Goal: Task Accomplishment & Management: Manage account settings

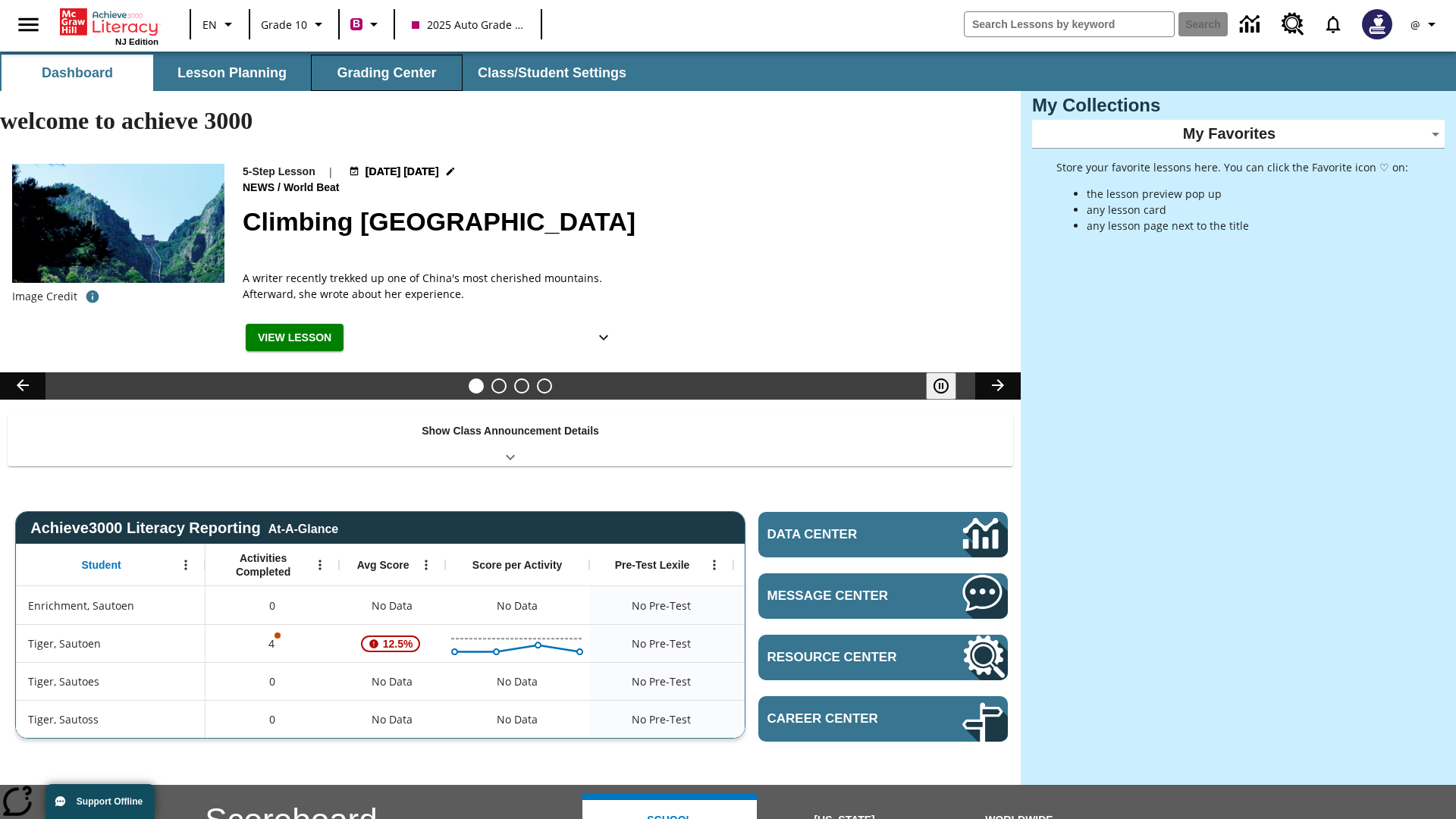
click at [387, 73] on button "Grading Center" at bounding box center [387, 72] width 152 height 36
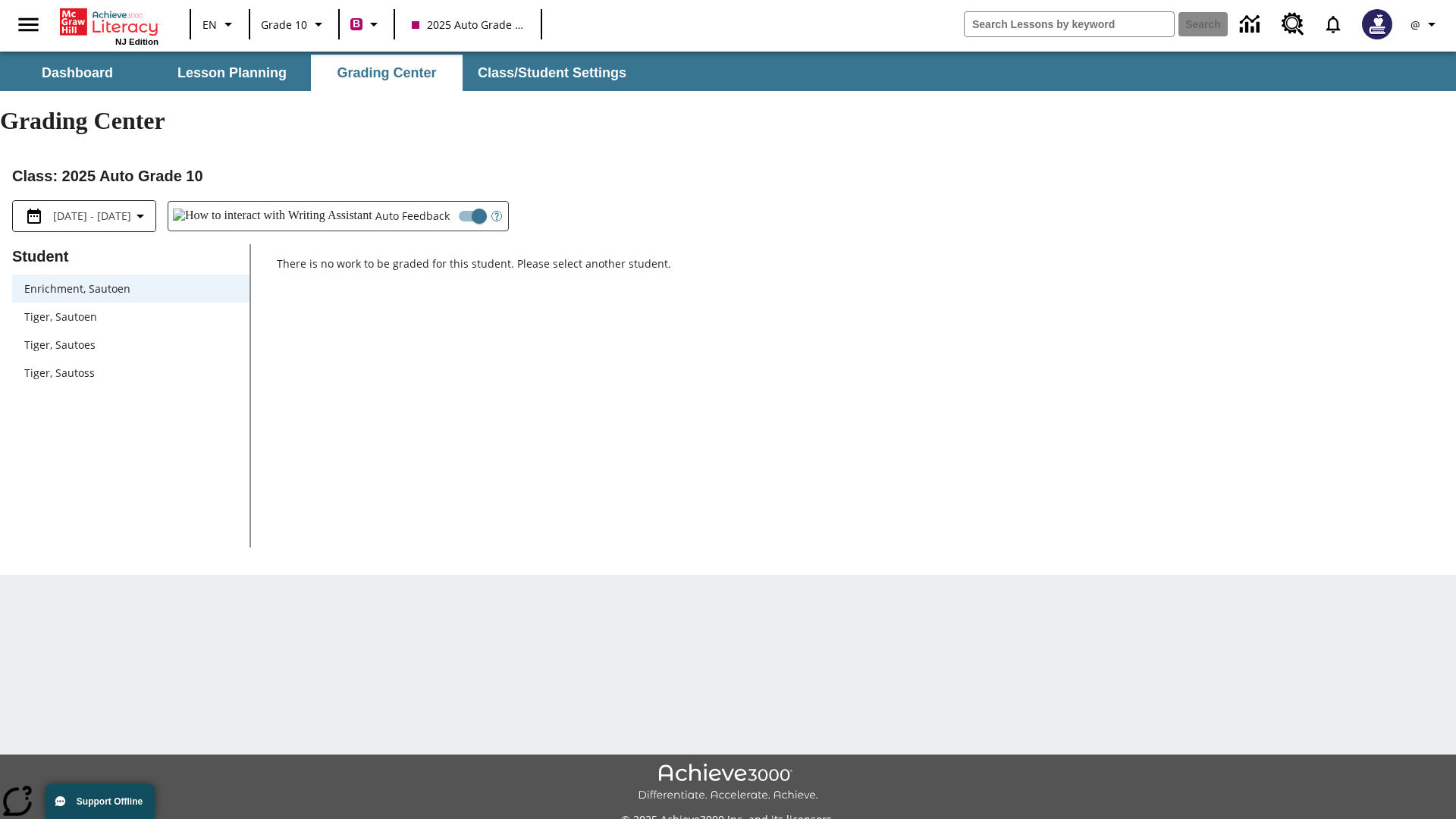
click at [130, 309] on span "Tiger, Sautoen" at bounding box center [131, 316] width 213 height 16
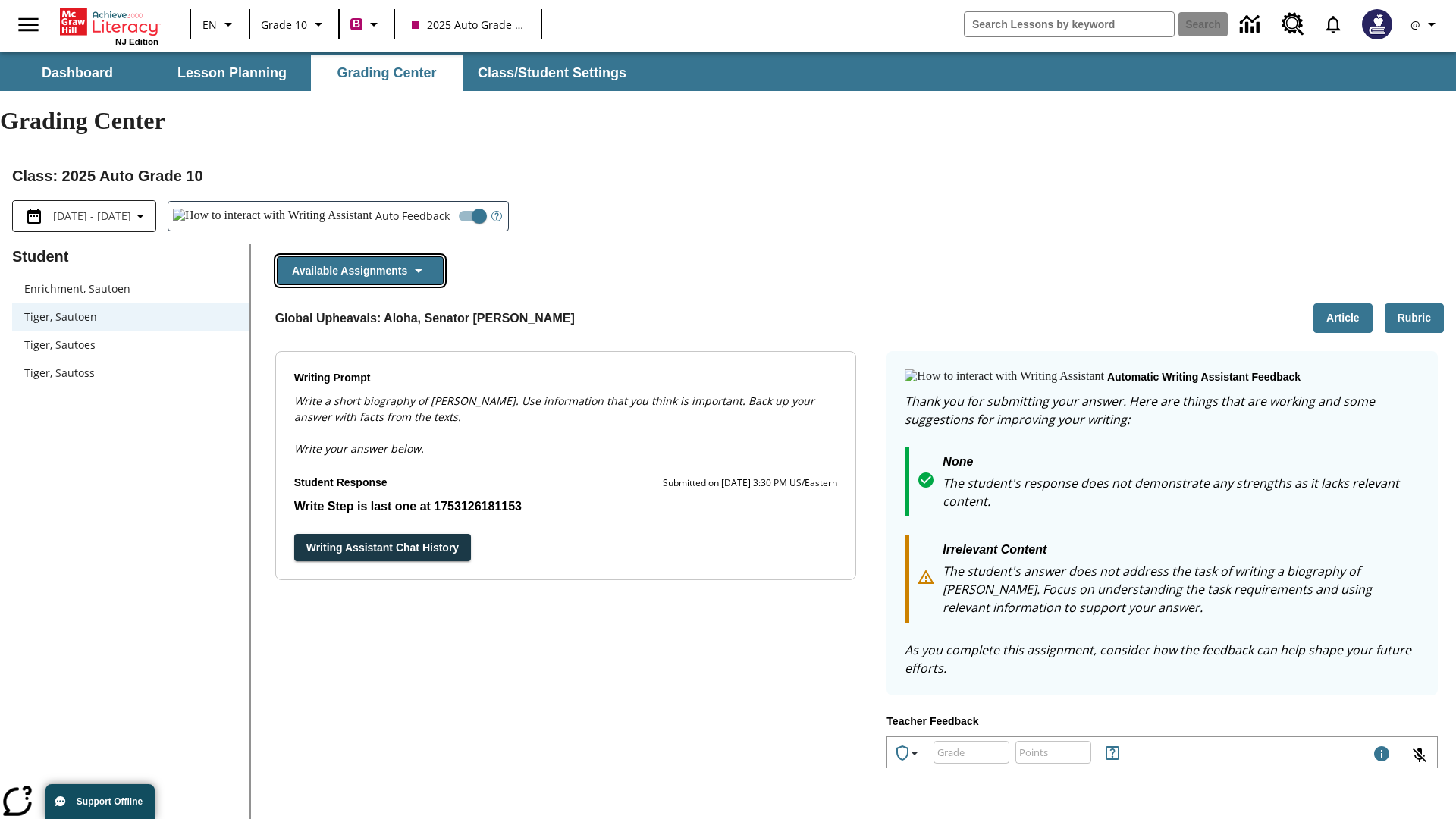
click at [360, 257] on button "Available Assignments" at bounding box center [360, 272] width 167 height 30
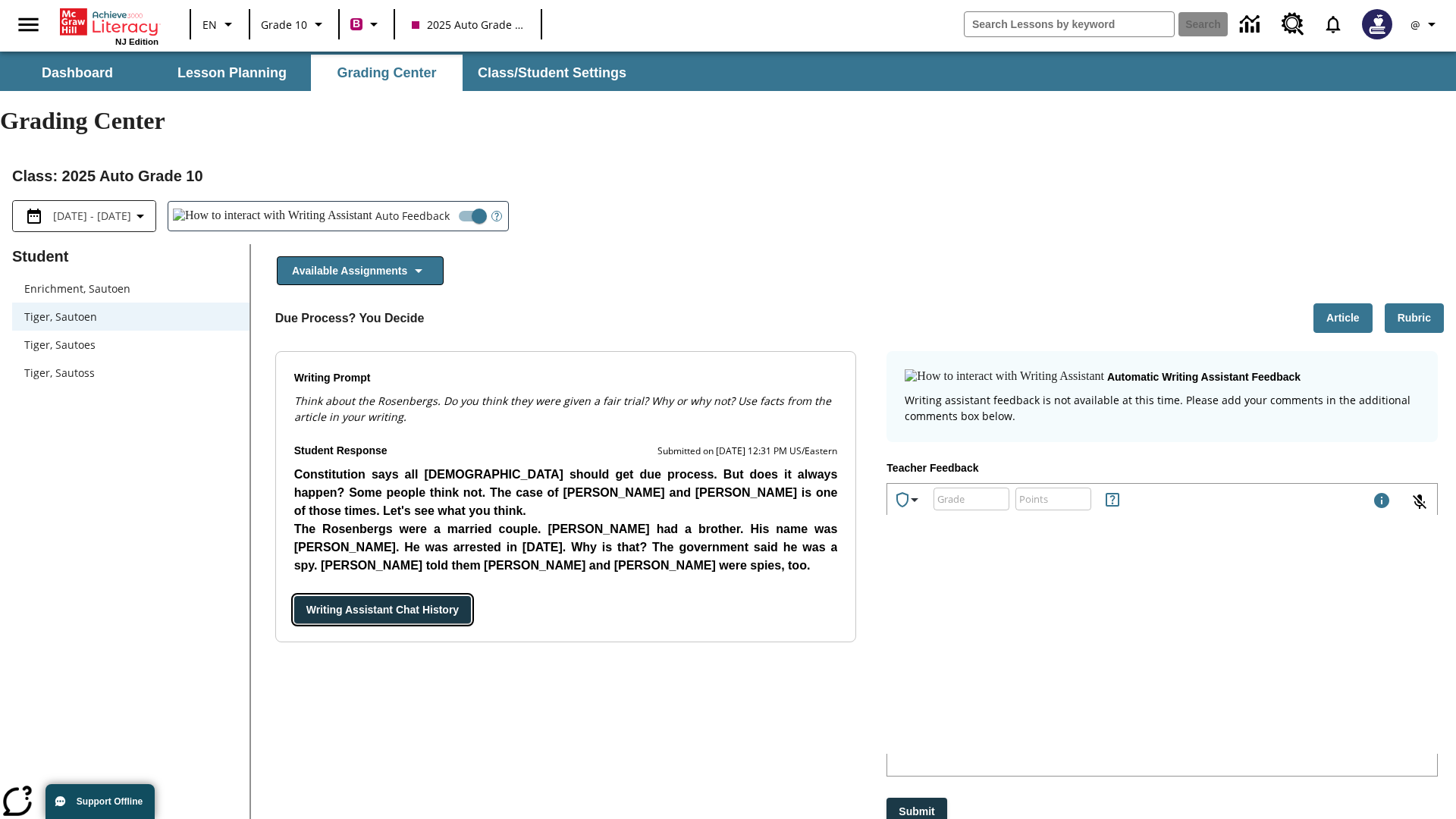
click at [294, 596] on button "Writing Assistant Chat History" at bounding box center [383, 610] width 176 height 28
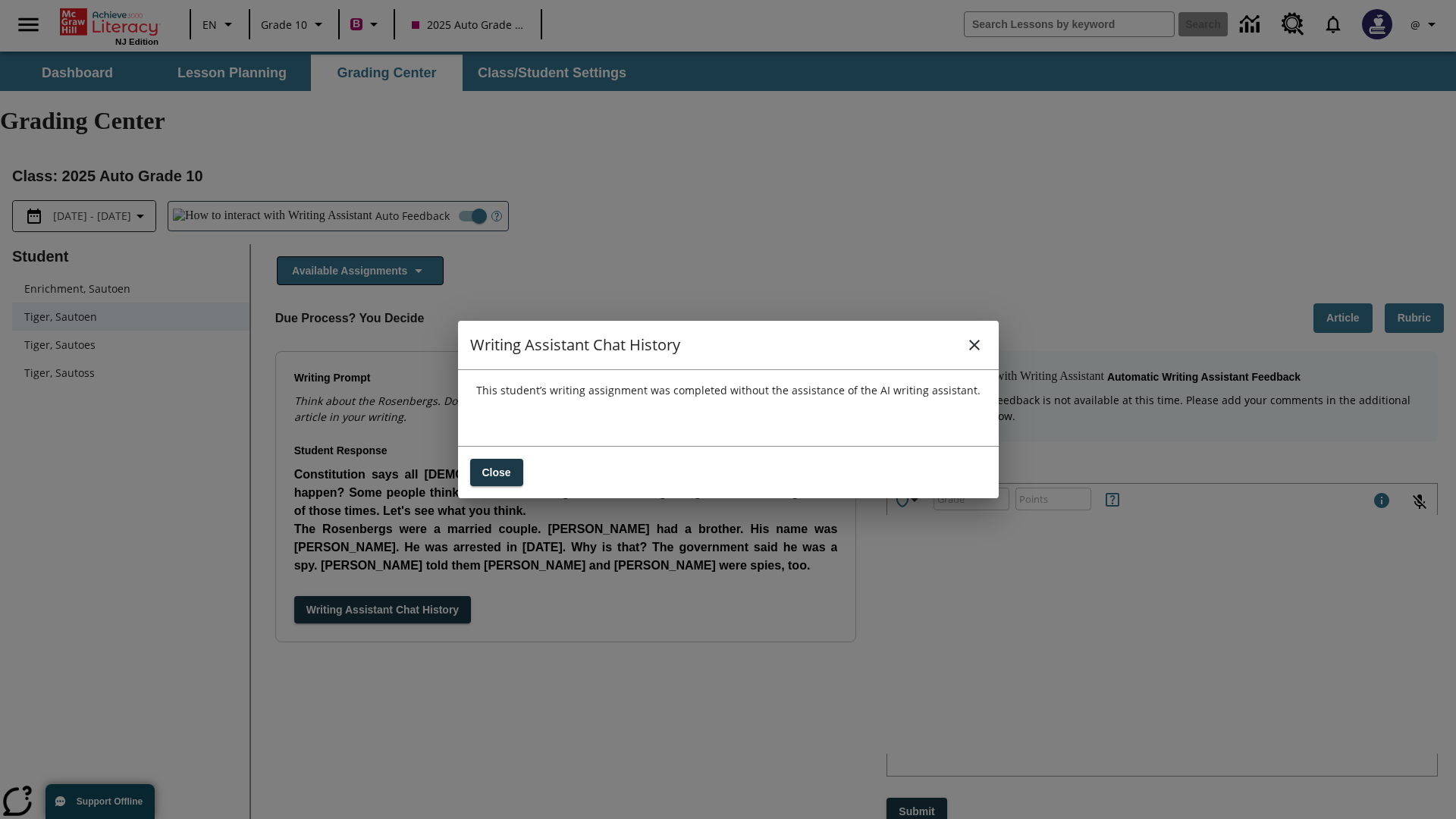
click at [973, 345] on icon "close" at bounding box center [974, 345] width 11 height 11
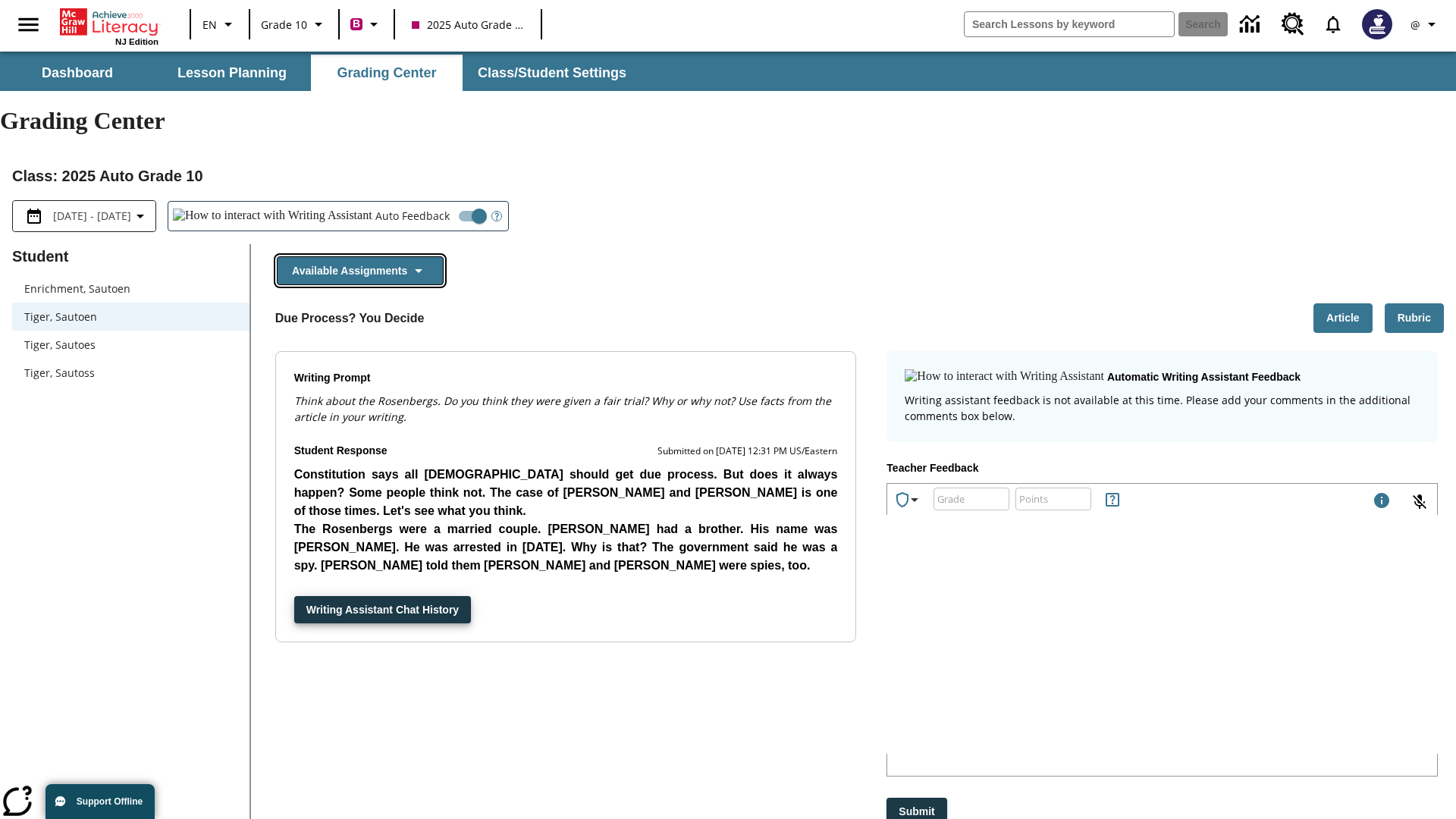
click at [360, 257] on button "Available Assignments" at bounding box center [360, 272] width 167 height 30
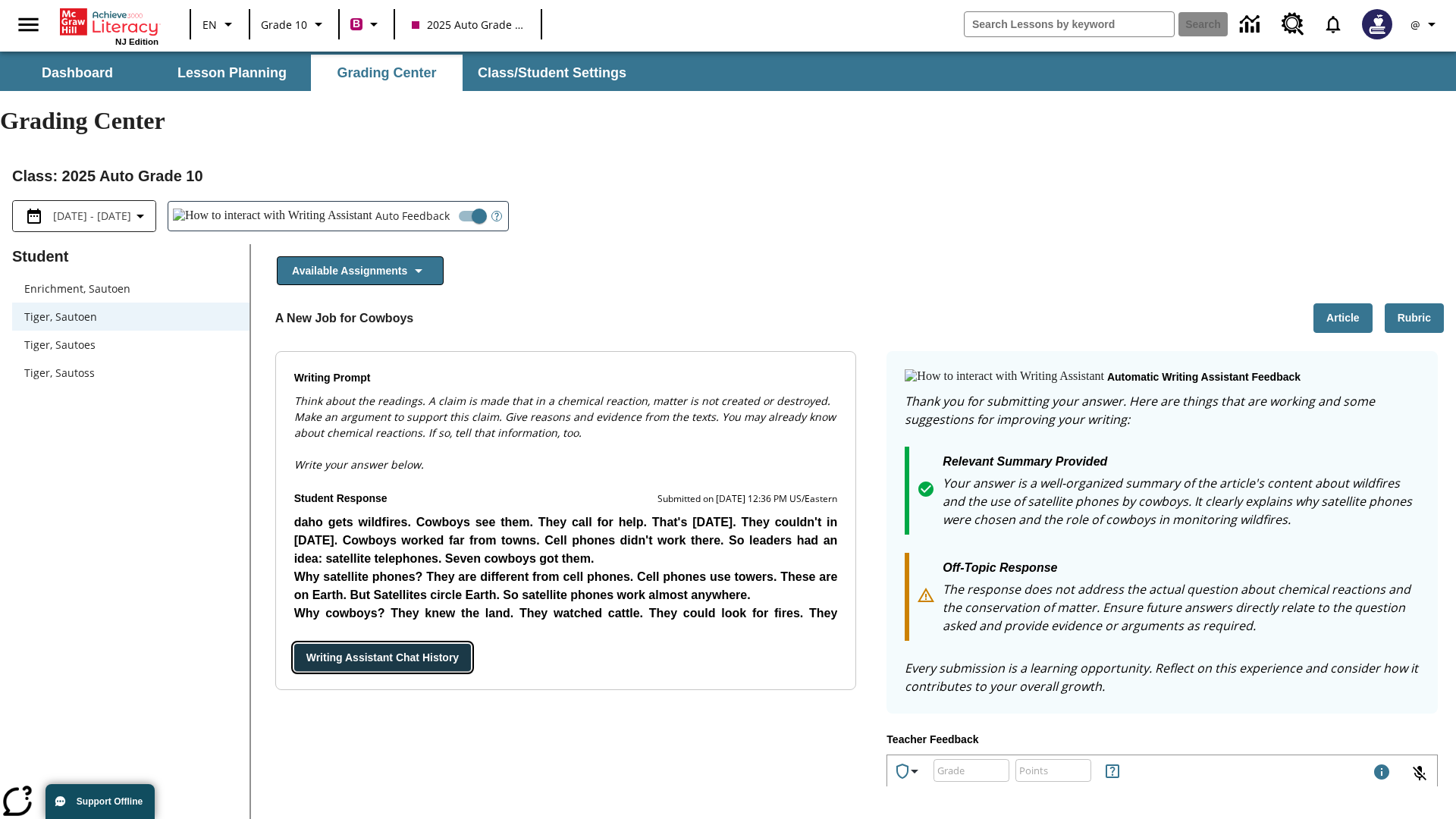
click at [294, 644] on button "Writing Assistant Chat History" at bounding box center [383, 658] width 176 height 28
